Goal: Information Seeking & Learning: Understand process/instructions

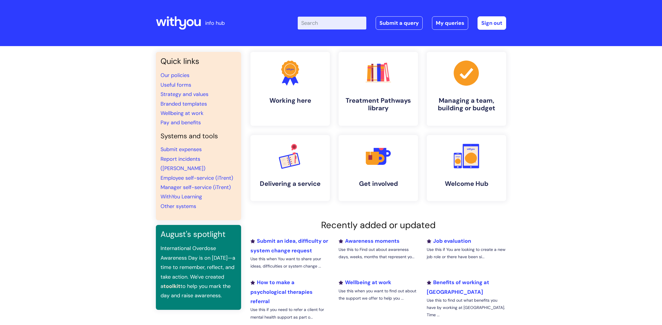
click at [343, 25] on input "Enter your search term here..." at bounding box center [332, 23] width 69 height 13
type input "my jour"
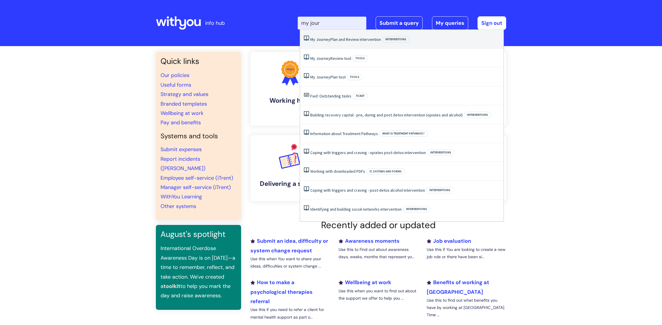
click at [358, 38] on link "My Journey Plan and Review intervention" at bounding box center [345, 39] width 71 height 5
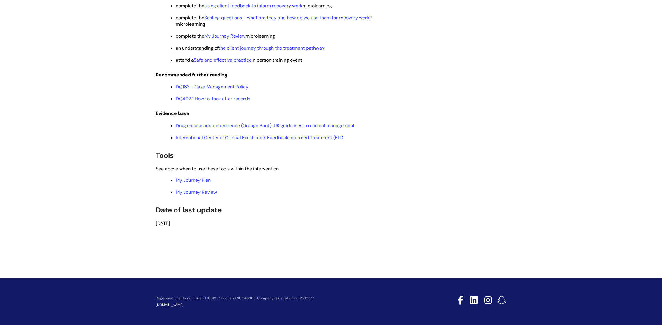
scroll to position [1191, 0]
click at [206, 190] on link "My Journey Review" at bounding box center [196, 192] width 41 height 6
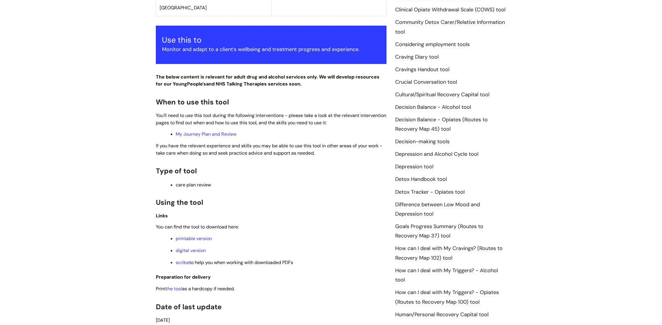
scroll to position [303, 0]
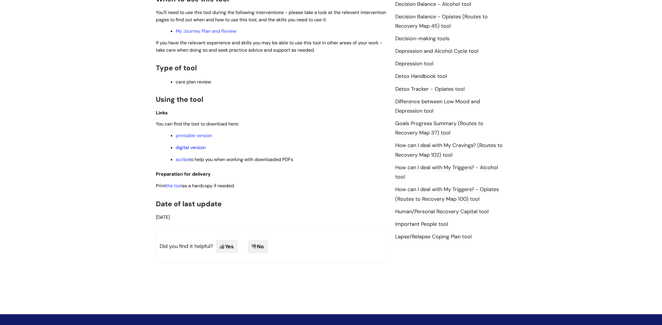
click at [188, 149] on link "digital version" at bounding box center [191, 148] width 30 height 6
click at [185, 149] on link "digital version" at bounding box center [191, 148] width 30 height 6
click at [188, 149] on link "digital version" at bounding box center [191, 148] width 30 height 6
